Goal: Find specific page/section

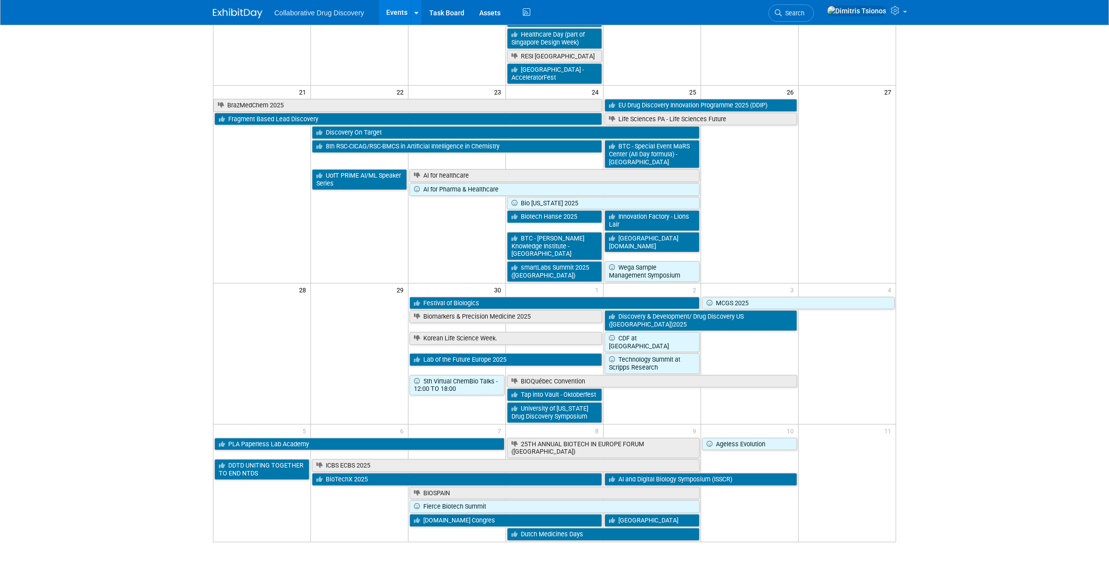
scroll to position [689, 0]
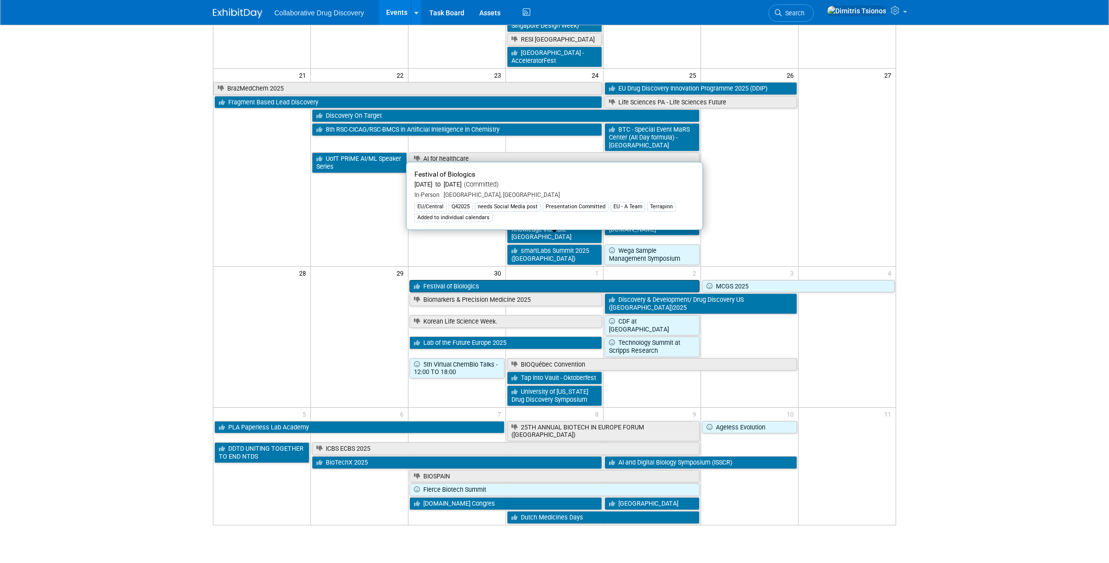
click at [473, 280] on link "Festival of Biologics" at bounding box center [554, 286] width 290 height 13
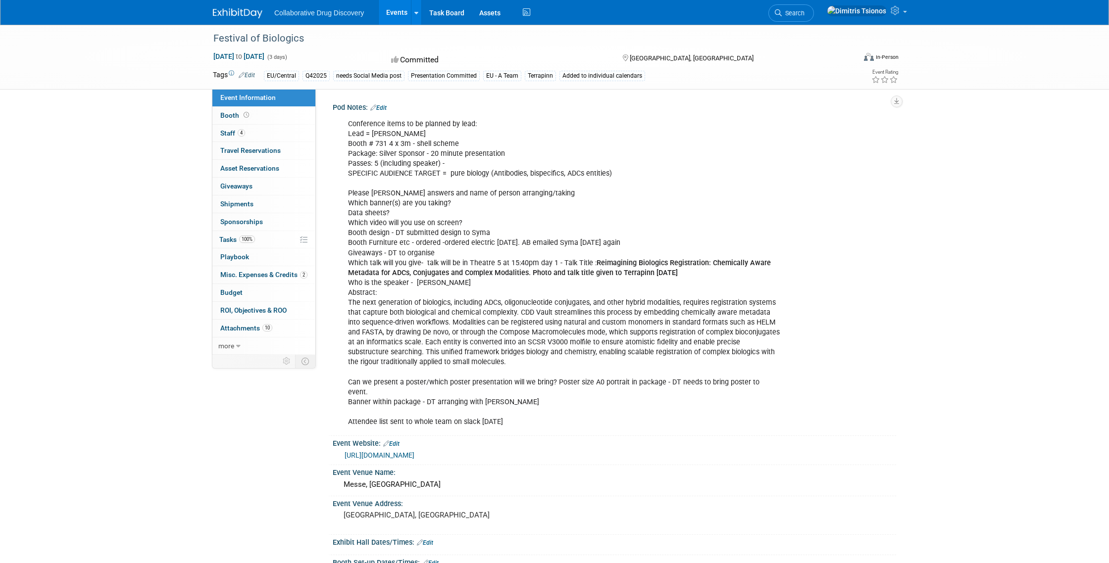
click at [447, 450] on div "[URL][DOMAIN_NAME]" at bounding box center [616, 455] width 544 height 11
click at [414, 450] on link "[URL][DOMAIN_NAME]" at bounding box center [379, 454] width 70 height 8
